Goal: Task Accomplishment & Management: Manage account settings

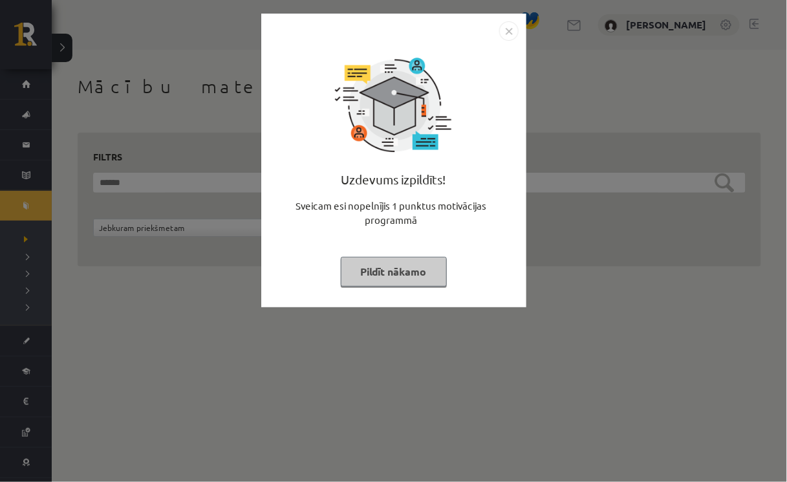
click at [507, 28] on img "Close" at bounding box center [508, 30] width 19 height 19
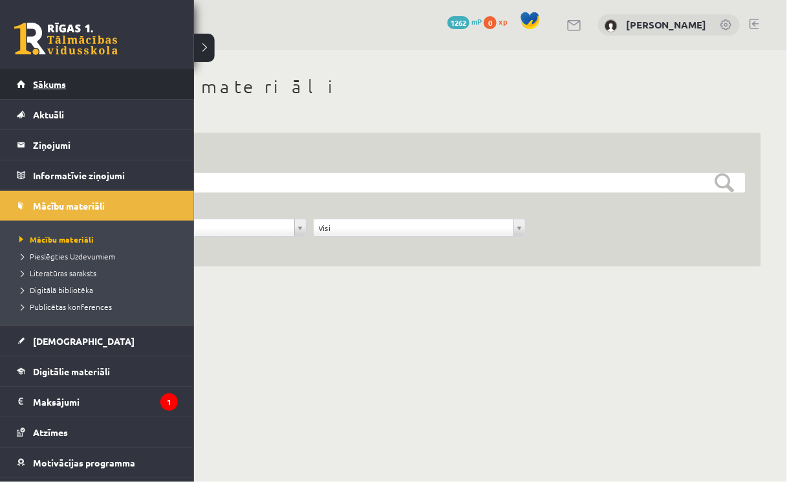
click at [36, 88] on span "Sākums" at bounding box center [49, 84] width 33 height 12
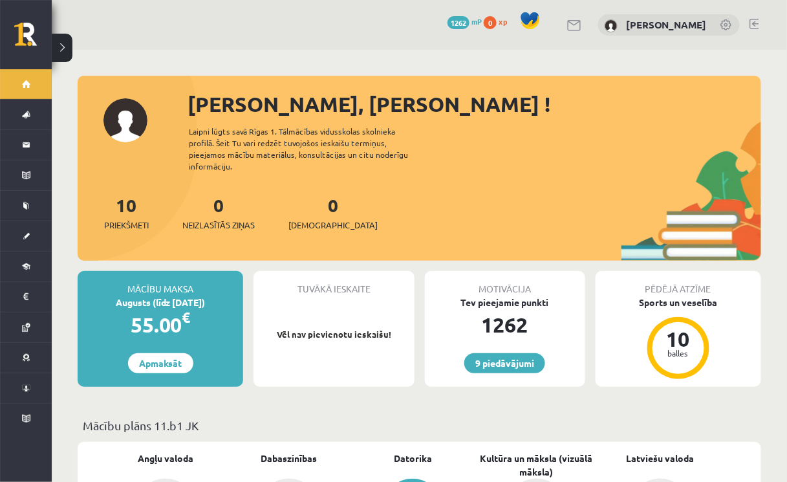
click at [225, 326] on div "55.00 €" at bounding box center [160, 324] width 165 height 31
click at [208, 325] on div "55.00 €" at bounding box center [160, 324] width 165 height 31
click at [232, 351] on div "Mācību maksa Augusts (līdz [DATE]) 55.00 € Apmaksāt" at bounding box center [160, 329] width 165 height 116
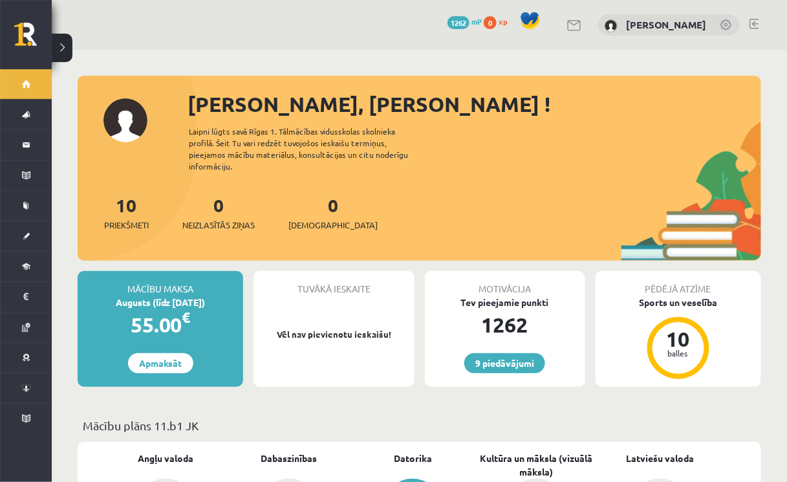
click at [232, 351] on div "Mācību maksa Augusts (līdz [DATE]) 55.00 € Apmaksāt" at bounding box center [160, 329] width 165 height 116
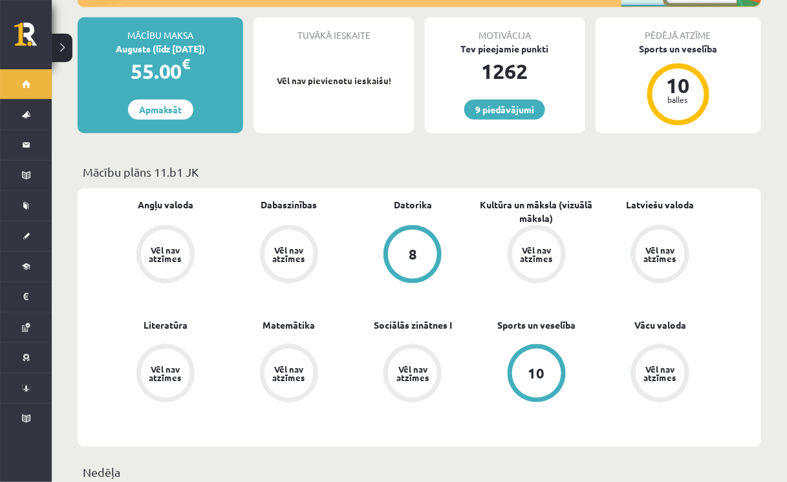
scroll to position [252, 0]
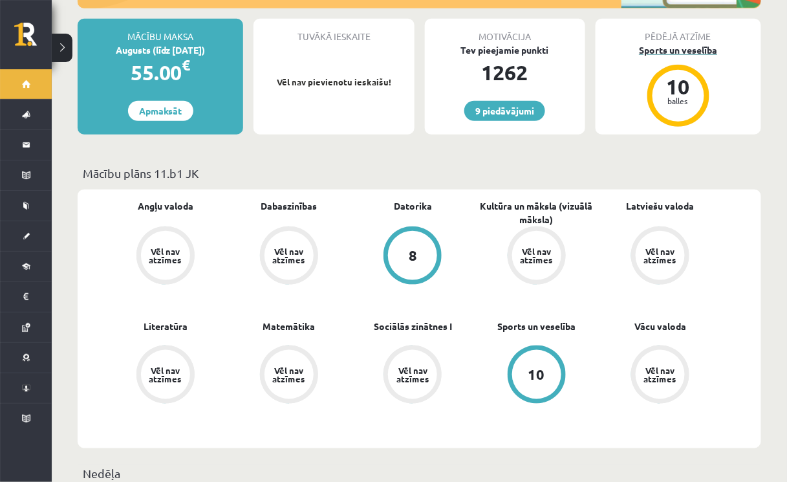
click at [673, 96] on div "10 balles" at bounding box center [678, 96] width 52 height 52
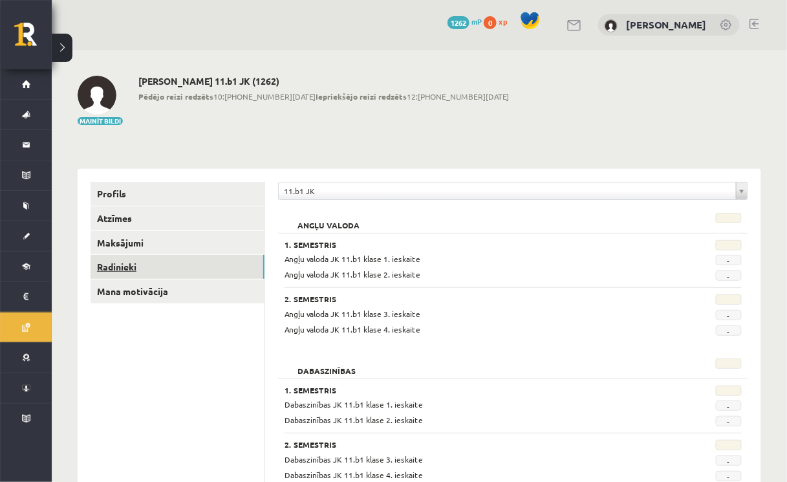
click at [119, 268] on link "Radinieki" at bounding box center [177, 267] width 174 height 24
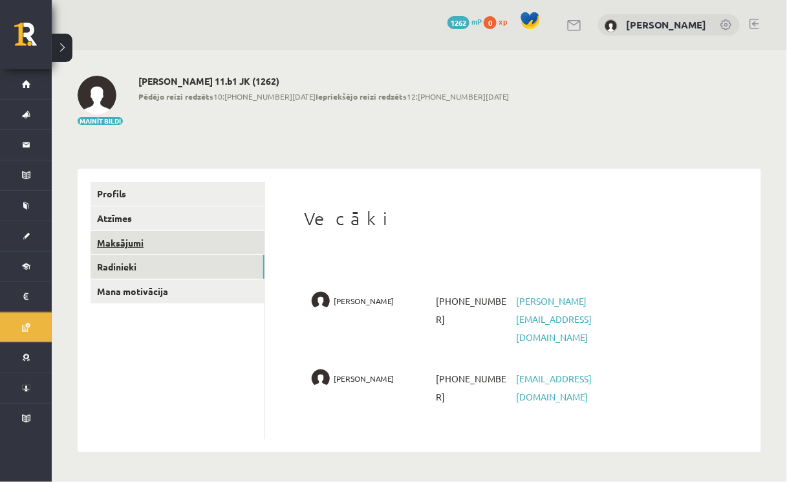
click at [121, 243] on link "Maksājumi" at bounding box center [177, 243] width 174 height 24
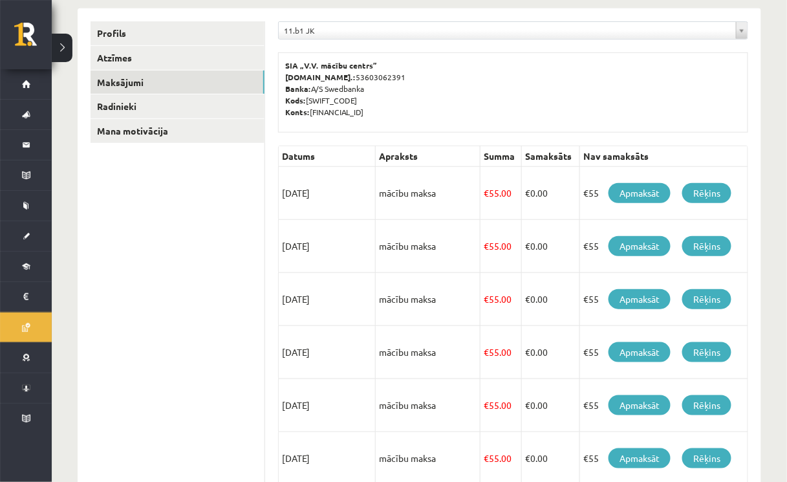
scroll to position [163, 0]
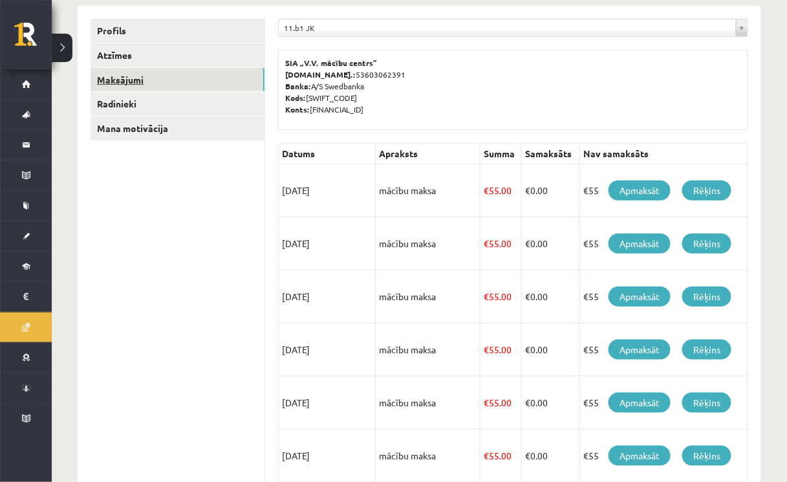
click at [164, 76] on link "Maksājumi" at bounding box center [177, 80] width 174 height 24
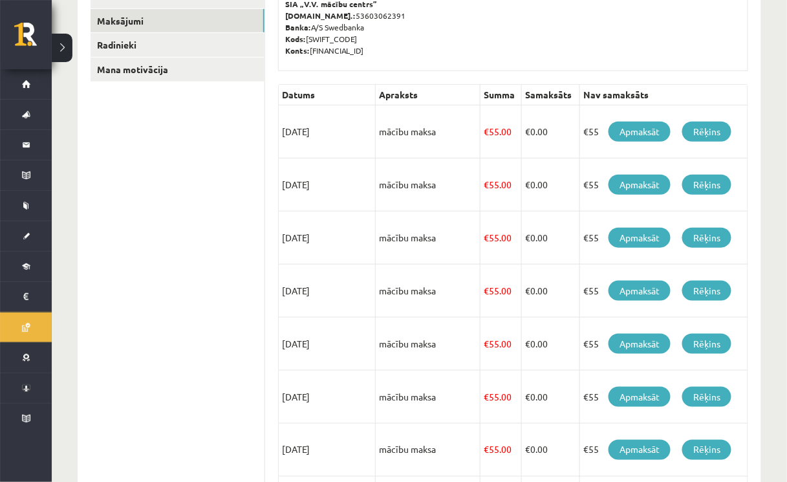
scroll to position [0, 0]
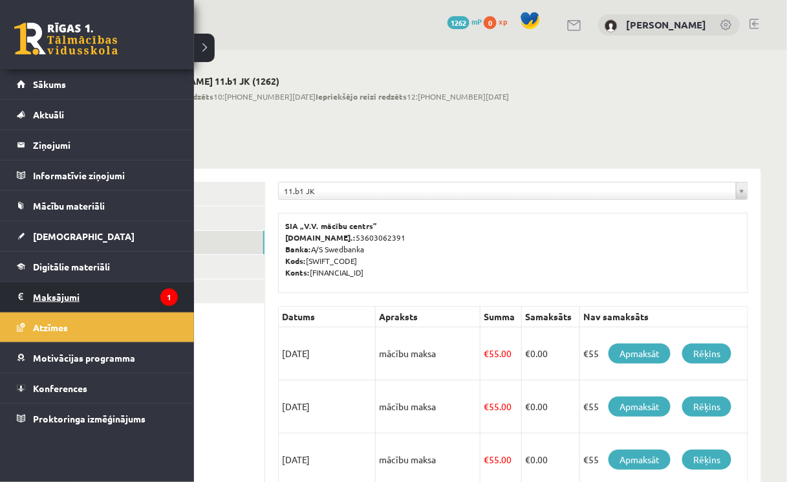
click at [58, 298] on legend "Maksājumi 1" at bounding box center [105, 297] width 145 height 30
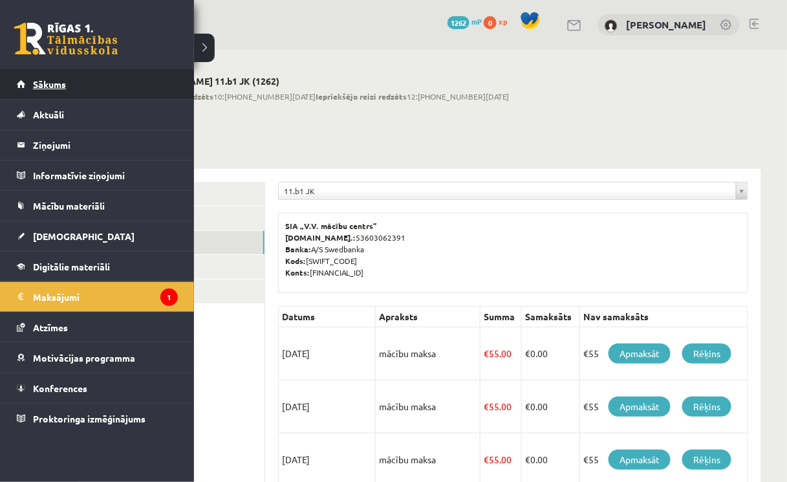
click at [36, 86] on span "Sākums" at bounding box center [49, 84] width 33 height 12
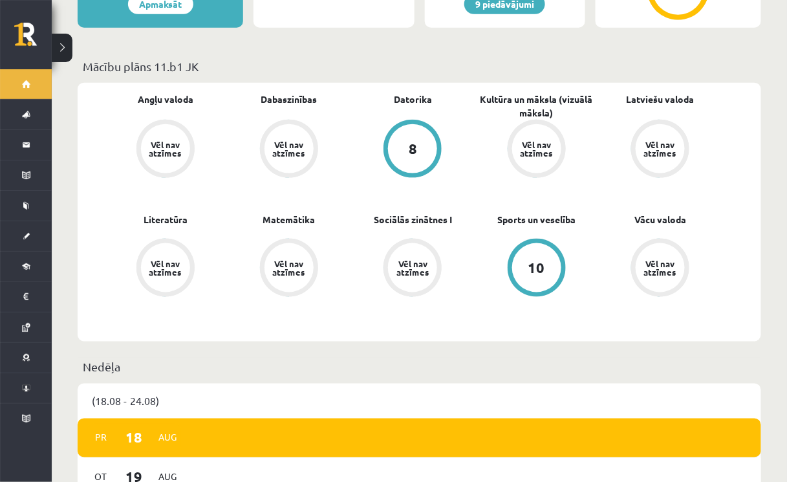
scroll to position [362, 0]
